Goal: Communication & Community: Answer question/provide support

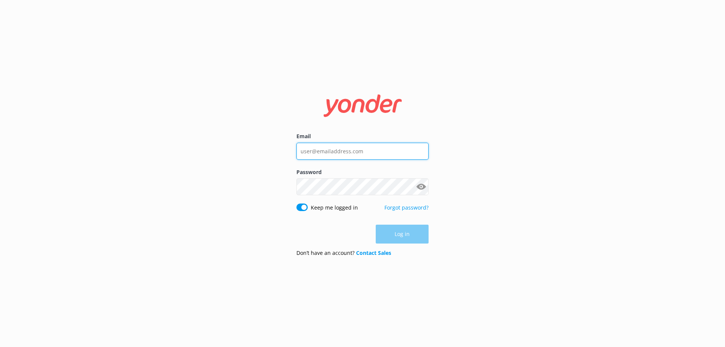
type input "kate@puremilford.co.nz"
click at [391, 237] on div "Log in" at bounding box center [362, 234] width 132 height 19
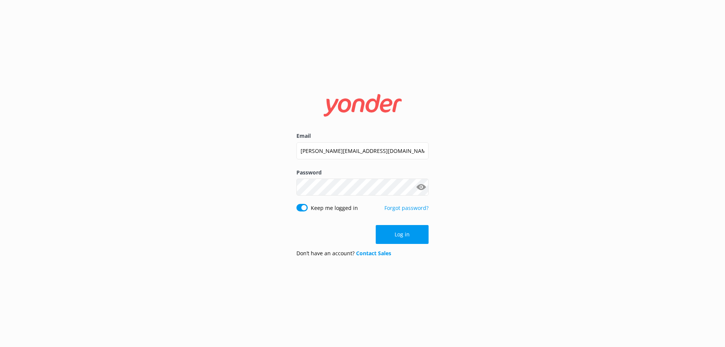
click at [391, 237] on button "Log in" at bounding box center [402, 234] width 53 height 19
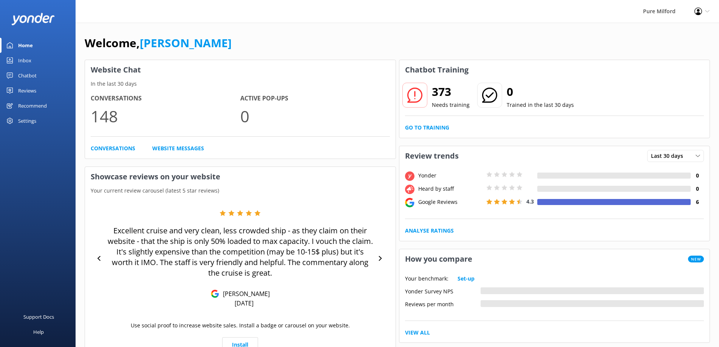
click at [22, 73] on div "Chatbot" at bounding box center [27, 75] width 19 height 15
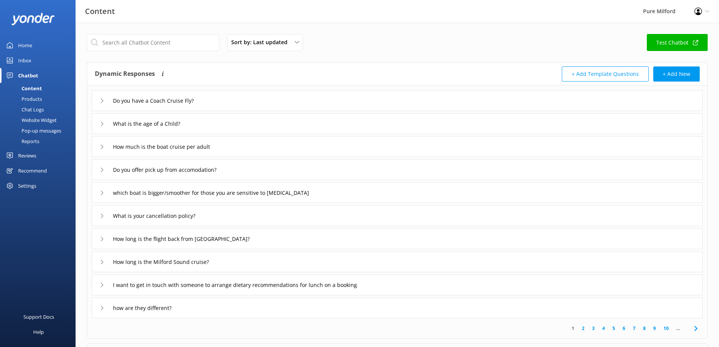
click at [32, 72] on div "Chatbot" at bounding box center [28, 75] width 20 height 15
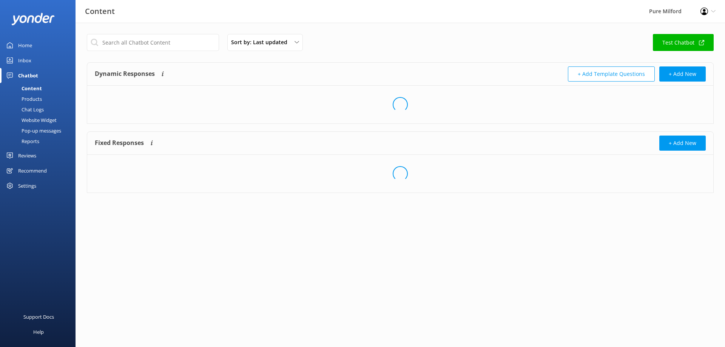
click at [25, 58] on div "Inbox" at bounding box center [24, 60] width 13 height 15
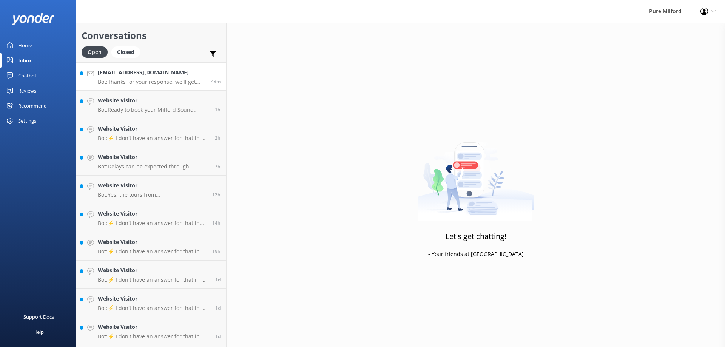
click at [151, 83] on p "Bot: Thanks for your response, we'll get back to you as soon as we can during o…" at bounding box center [152, 82] width 108 height 7
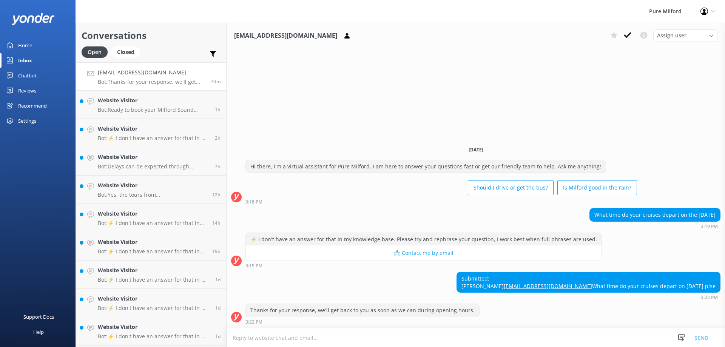
click at [328, 337] on textarea at bounding box center [476, 337] width 498 height 19
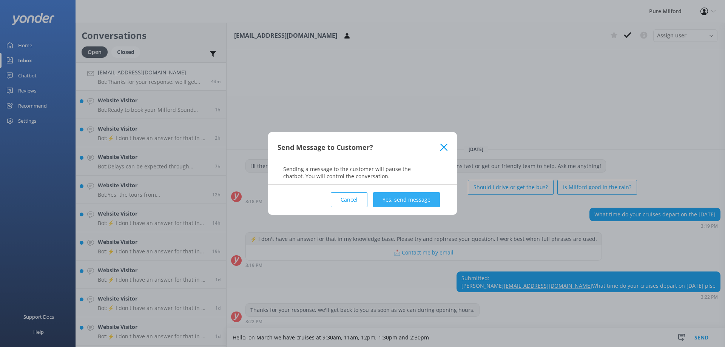
type textarea "Hello, on March we have cruises at 9:30am, 11am, 12pm, 1:30pm and 2:30pm"
click at [416, 202] on button "Yes, send message" at bounding box center [406, 199] width 67 height 15
